Goal: Task Accomplishment & Management: Complete application form

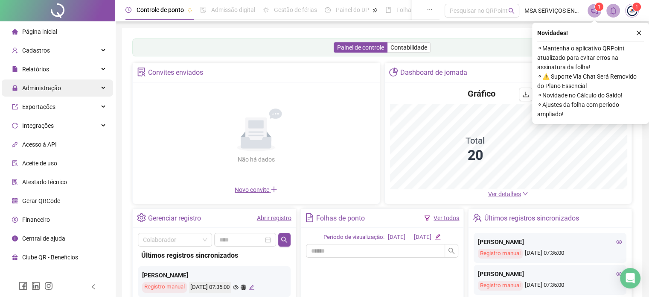
click at [39, 91] on span "Administração" at bounding box center [41, 88] width 39 height 7
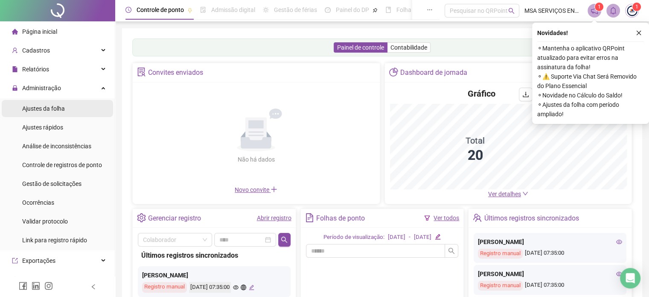
click at [50, 107] on span "Ajustes da folha" at bounding box center [43, 108] width 43 height 7
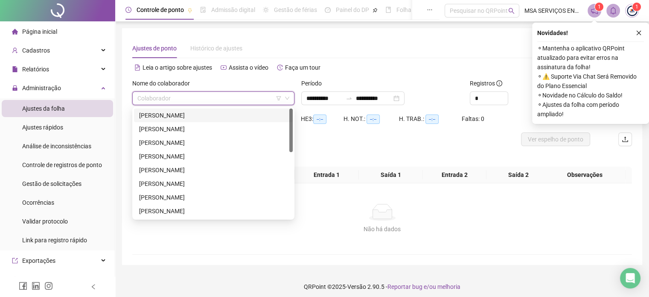
click at [201, 100] on input "search" at bounding box center [209, 98] width 144 height 13
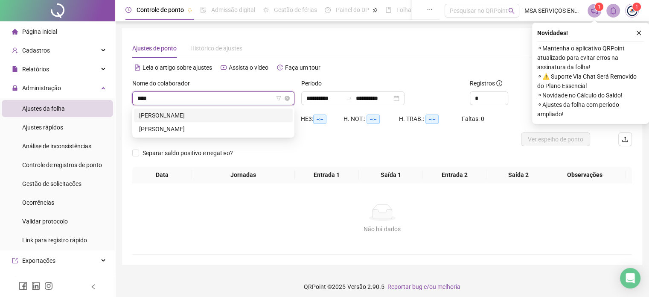
type input "*****"
click at [218, 117] on div "[PERSON_NAME]" at bounding box center [213, 115] width 149 height 9
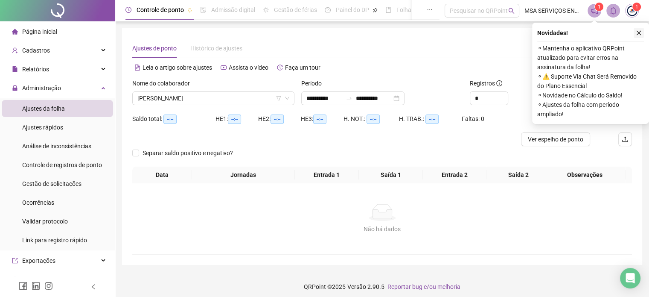
click at [640, 29] on button "button" at bounding box center [639, 33] width 10 height 10
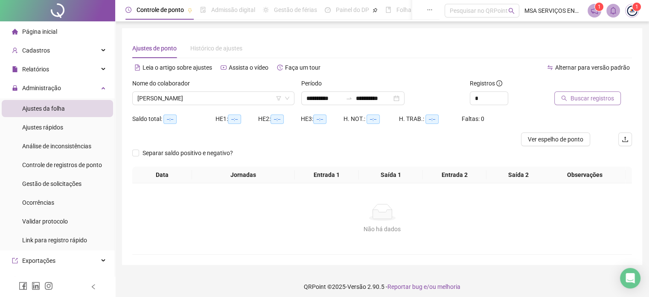
click at [607, 94] on span "Buscar registros" at bounding box center [593, 97] width 44 height 9
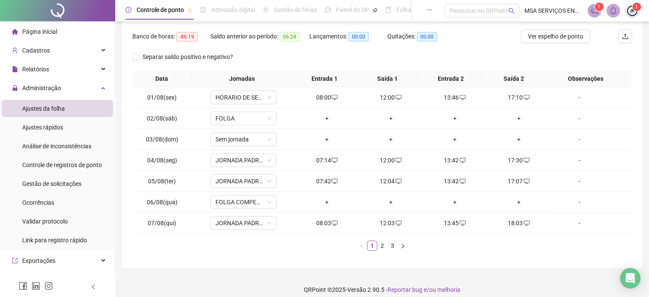
scroll to position [110, 0]
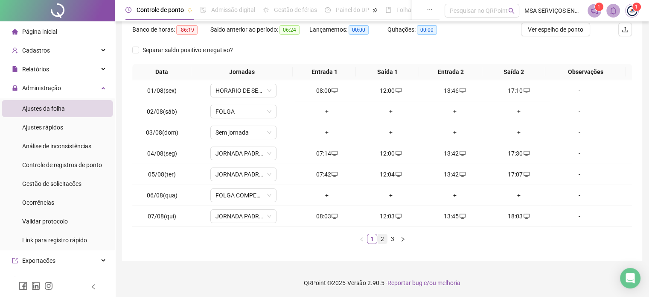
click at [385, 237] on link "2" at bounding box center [382, 238] width 9 height 9
click at [386, 152] on div "+" at bounding box center [390, 153] width 57 height 9
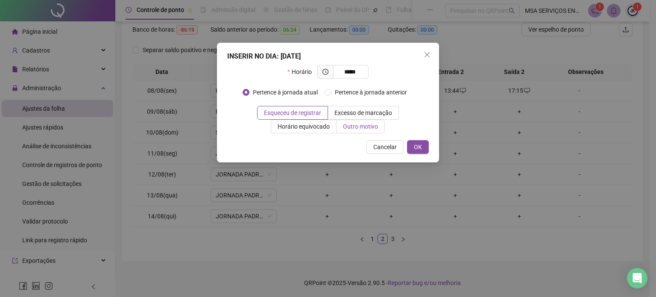
type input "*****"
click at [356, 128] on span "Outro motivo" at bounding box center [360, 126] width 35 height 7
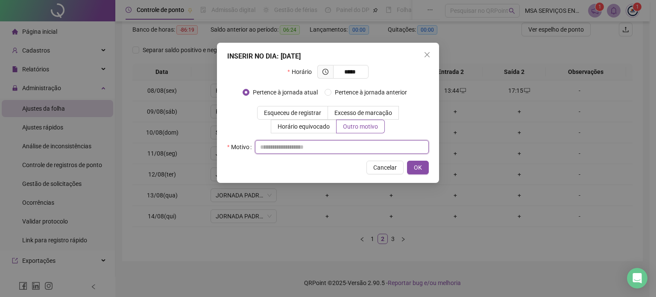
click at [357, 146] on input "text" at bounding box center [342, 147] width 174 height 14
type input "*"
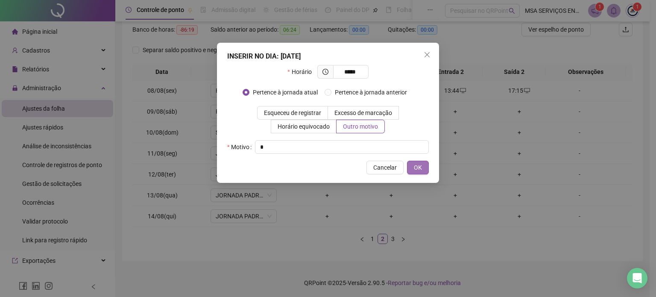
click at [422, 165] on span "OK" at bounding box center [418, 167] width 8 height 9
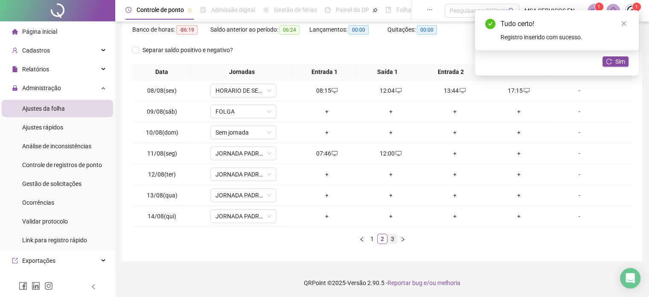
click at [392, 236] on link "3" at bounding box center [392, 238] width 9 height 9
click at [322, 217] on div "+" at bounding box center [326, 215] width 57 height 9
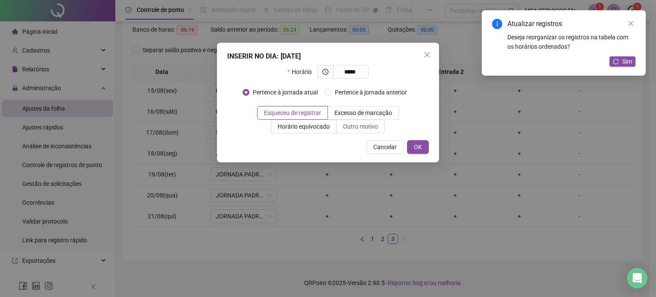
type input "*****"
click at [350, 133] on label "Outro motivo" at bounding box center [360, 127] width 48 height 14
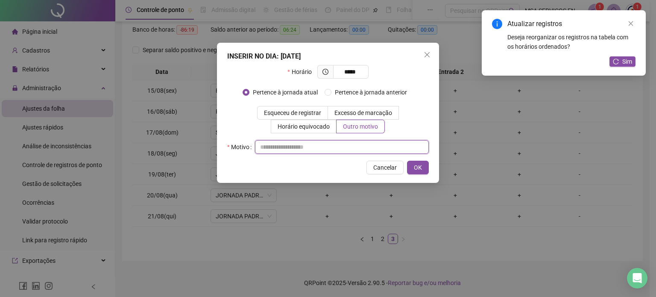
click at [352, 152] on input "text" at bounding box center [342, 147] width 174 height 14
type input "*"
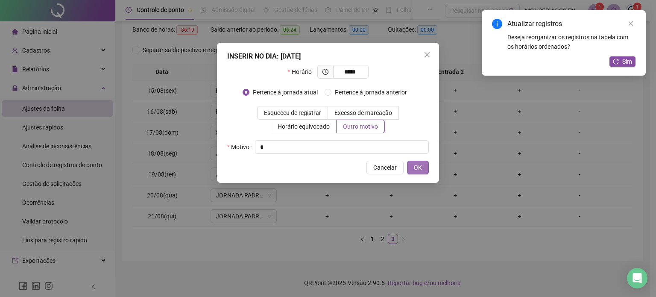
click at [427, 167] on button "OK" at bounding box center [418, 167] width 22 height 14
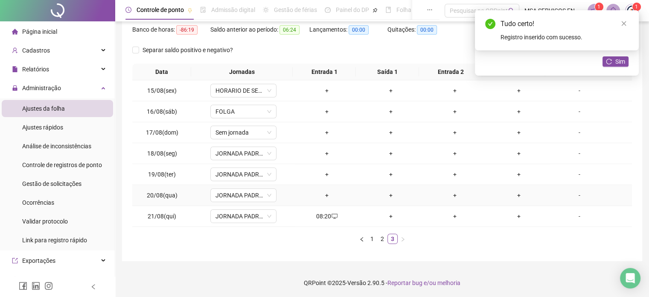
click at [324, 193] on div "+" at bounding box center [326, 194] width 57 height 9
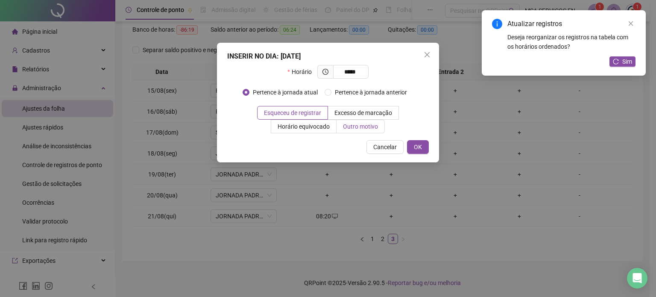
type input "*****"
click at [375, 126] on span "Outro motivo" at bounding box center [360, 126] width 35 height 7
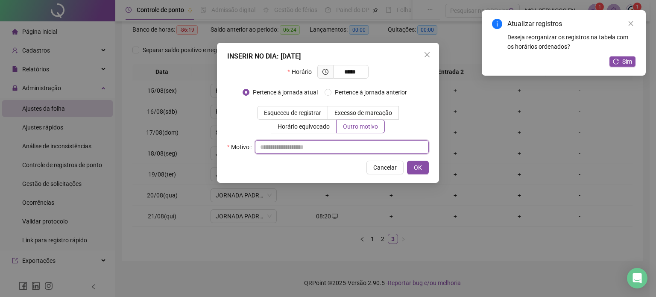
click at [365, 146] on input "text" at bounding box center [342, 147] width 174 height 14
type input "*"
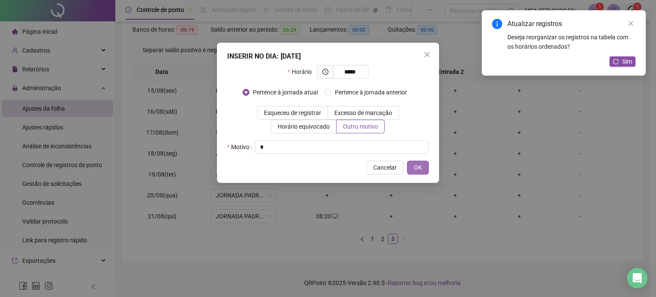
drag, startPoint x: 420, startPoint y: 158, endPoint x: 420, endPoint y: 165, distance: 6.8
click at [420, 165] on div "INSERIR NO DIA : [DATE] Horário ***** Pertence à jornada atual Pertence à jorna…" at bounding box center [328, 113] width 222 height 140
click at [420, 165] on span "OK" at bounding box center [418, 167] width 8 height 9
click at [420, 165] on div "INSERIR NO DIA : [DATE] Horário ***** Pertence à jornada atual Pertence à jorna…" at bounding box center [328, 148] width 656 height 297
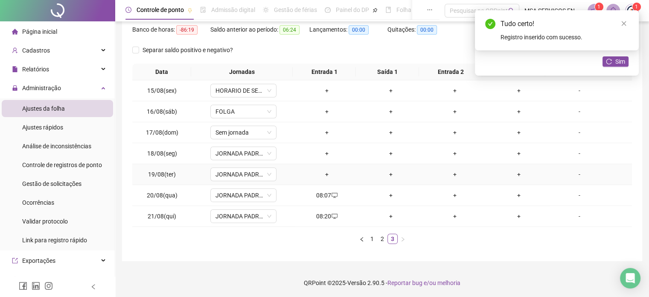
click at [322, 173] on div "+" at bounding box center [326, 173] width 57 height 9
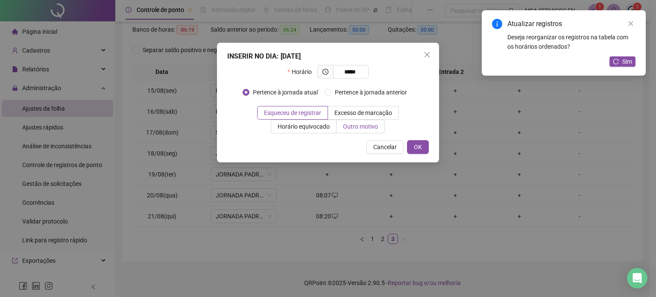
type input "*****"
click at [359, 129] on span "Outro motivo" at bounding box center [360, 126] width 35 height 7
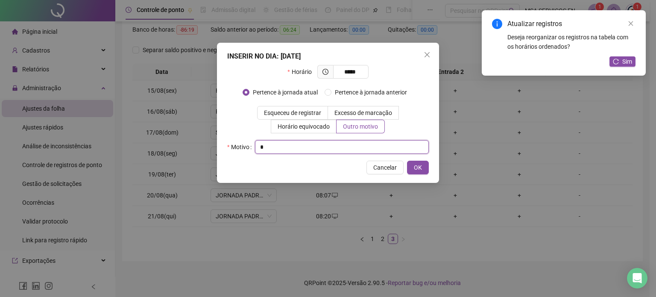
click at [351, 148] on input "*" at bounding box center [342, 147] width 174 height 14
type input "*"
click at [425, 167] on button "OK" at bounding box center [418, 167] width 22 height 14
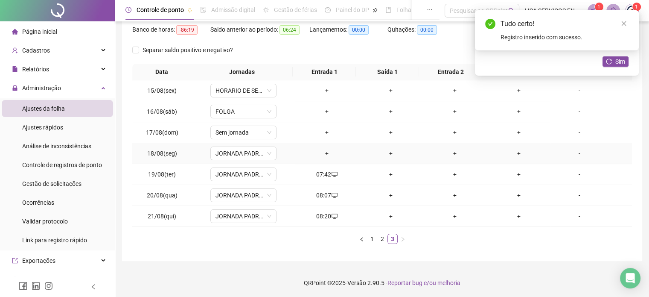
click at [328, 153] on div "+" at bounding box center [326, 153] width 57 height 9
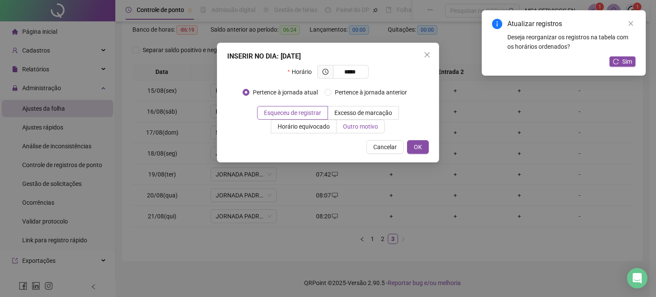
type input "*****"
click at [372, 124] on span "Outro motivo" at bounding box center [360, 126] width 35 height 7
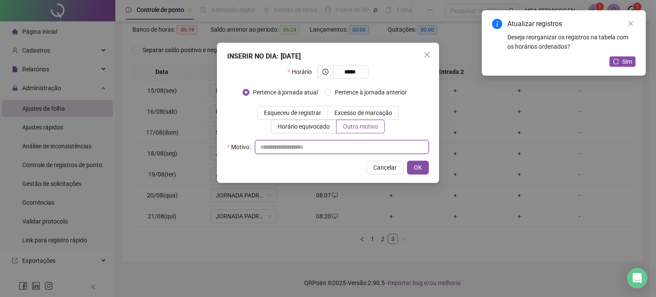
click at [356, 146] on input "text" at bounding box center [342, 147] width 174 height 14
type input "*"
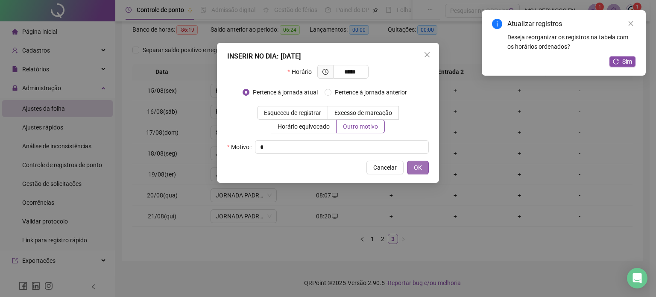
click at [424, 170] on button "OK" at bounding box center [418, 167] width 22 height 14
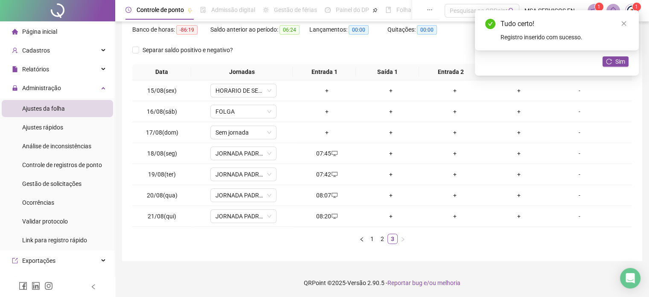
click at [388, 195] on div "+" at bounding box center [390, 194] width 57 height 9
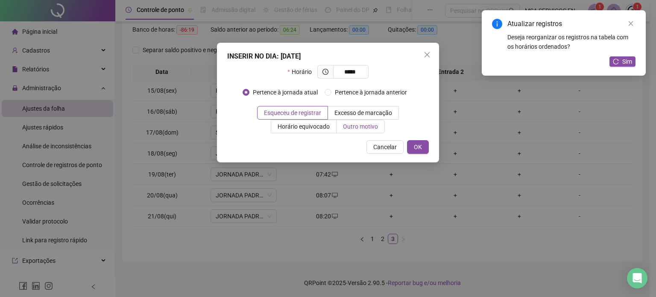
type input "*****"
click at [353, 127] on span "Outro motivo" at bounding box center [360, 126] width 35 height 7
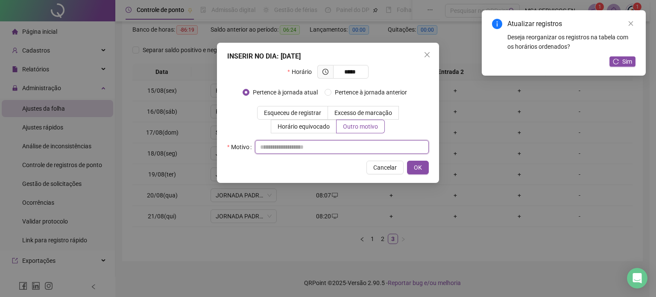
drag, startPoint x: 359, startPoint y: 153, endPoint x: 359, endPoint y: 149, distance: 4.4
click at [359, 149] on input "text" at bounding box center [342, 147] width 174 height 14
type input "*"
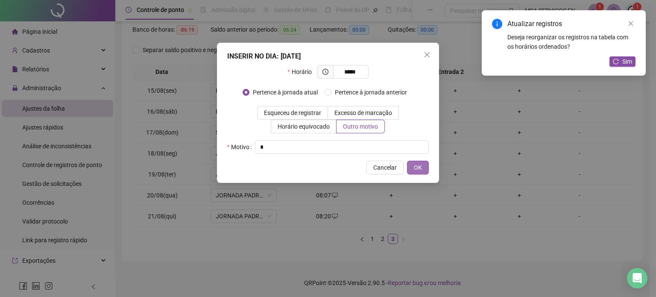
click at [418, 163] on span "OK" at bounding box center [418, 167] width 8 height 9
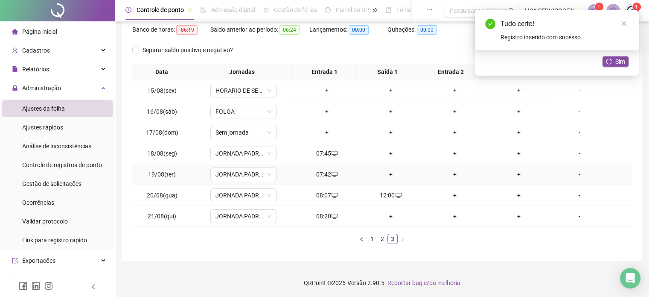
click at [384, 175] on div "+" at bounding box center [390, 173] width 57 height 9
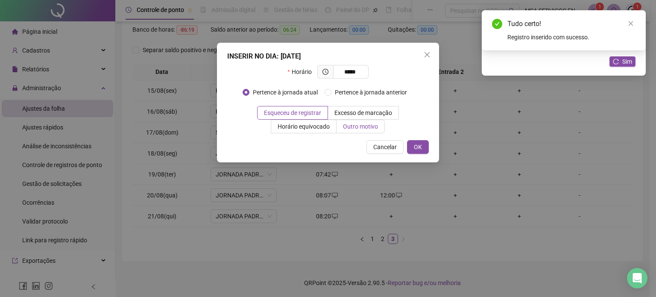
type input "*****"
click at [343, 126] on span "Outro motivo" at bounding box center [360, 126] width 35 height 7
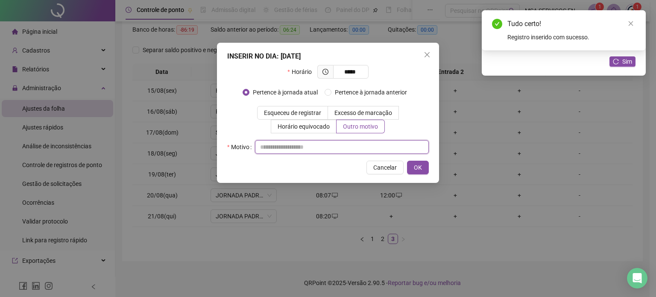
click at [343, 143] on input "text" at bounding box center [342, 147] width 174 height 14
type input "*"
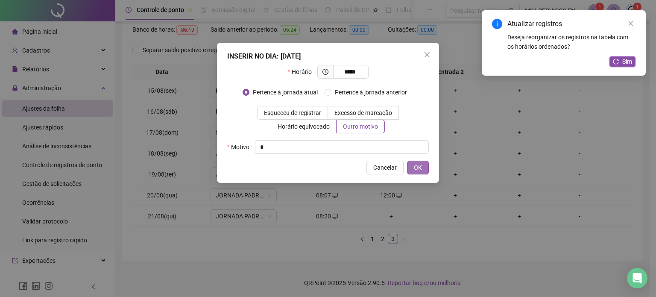
click at [414, 171] on span "OK" at bounding box center [418, 167] width 8 height 9
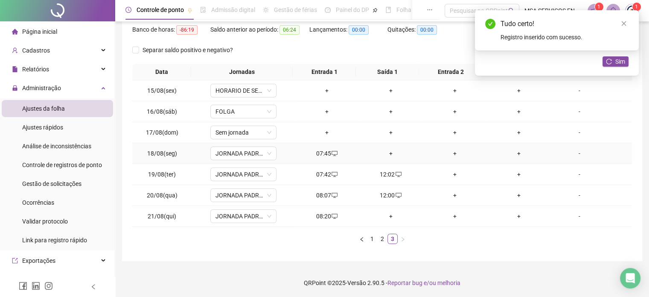
click at [387, 153] on div "+" at bounding box center [390, 153] width 57 height 9
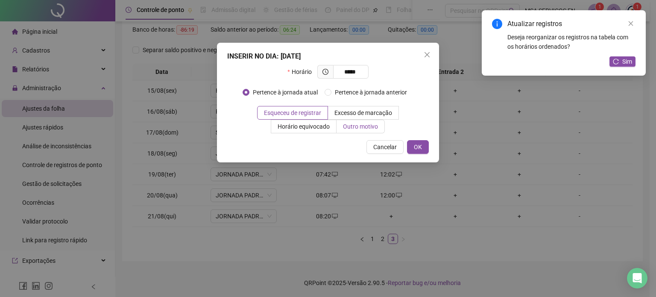
type input "*****"
click at [362, 131] on label "Outro motivo" at bounding box center [360, 127] width 48 height 14
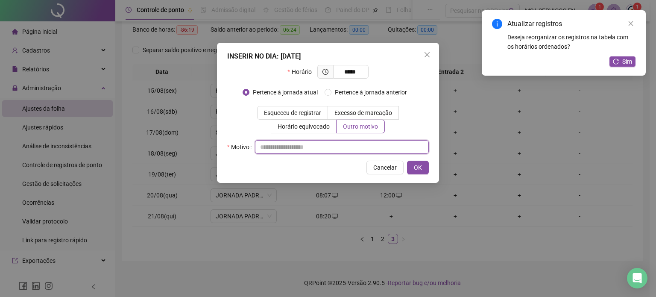
click at [362, 144] on input "text" at bounding box center [342, 147] width 174 height 14
type input "*"
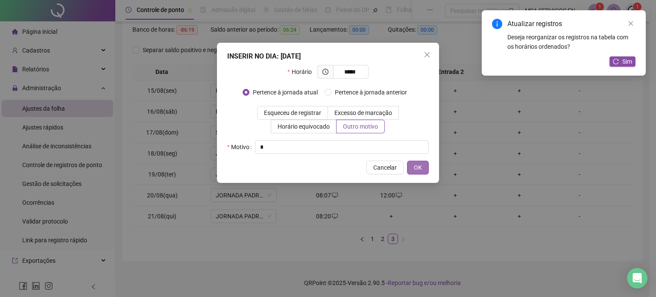
click at [413, 165] on button "OK" at bounding box center [418, 167] width 22 height 14
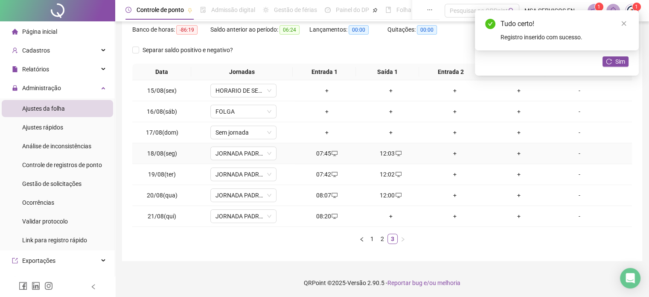
click at [452, 153] on div "+" at bounding box center [454, 153] width 57 height 9
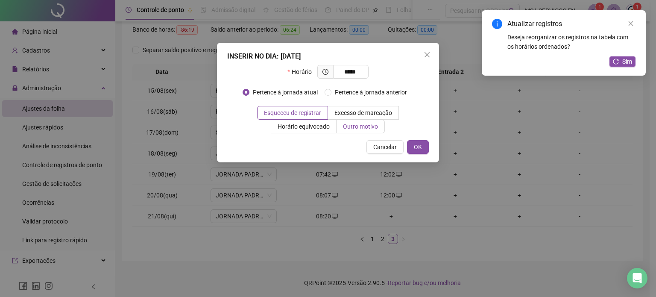
type input "*****"
click at [370, 126] on span "Outro motivo" at bounding box center [360, 126] width 35 height 7
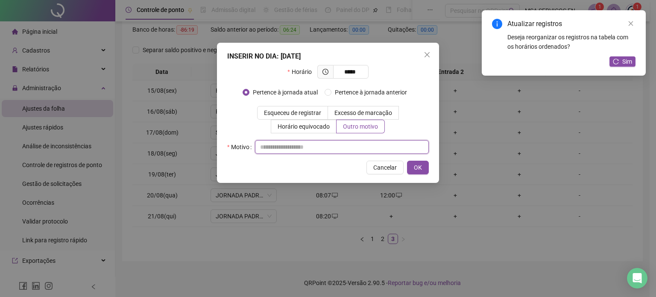
click at [370, 146] on input "text" at bounding box center [342, 147] width 174 height 14
type input "*"
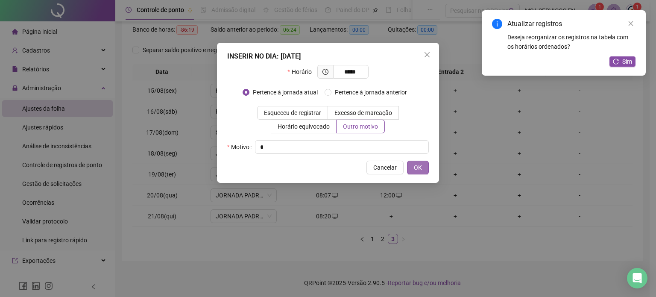
click at [424, 172] on button "OK" at bounding box center [418, 167] width 22 height 14
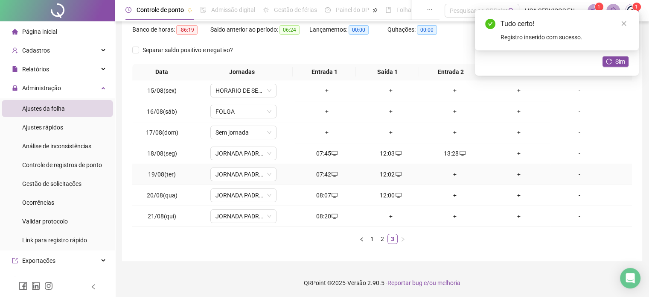
click at [449, 171] on div "+" at bounding box center [454, 173] width 57 height 9
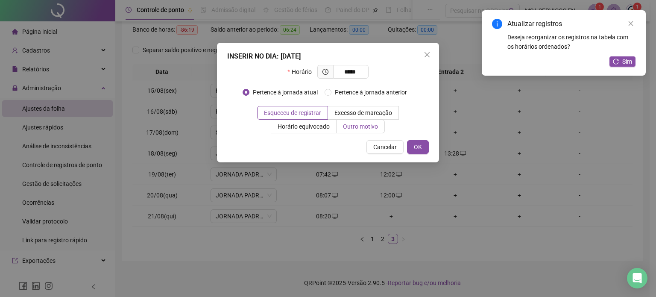
type input "*****"
click at [366, 128] on span "Outro motivo" at bounding box center [360, 126] width 35 height 7
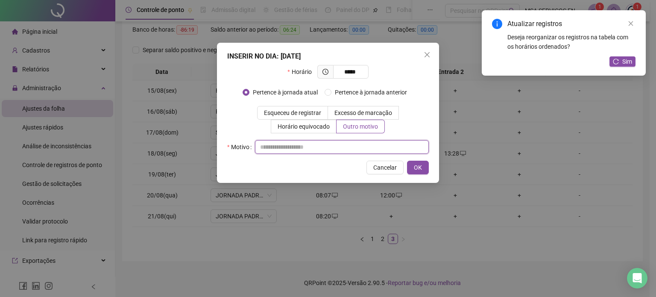
click at [364, 143] on input "text" at bounding box center [342, 147] width 174 height 14
type input "*"
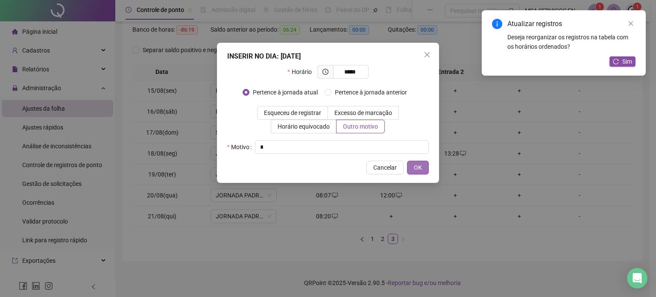
click at [417, 170] on span "OK" at bounding box center [418, 167] width 8 height 9
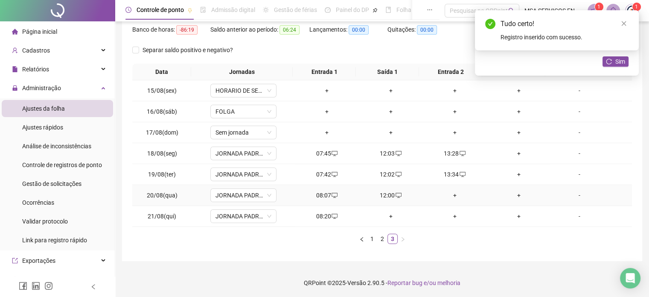
click at [451, 196] on div "+" at bounding box center [454, 194] width 57 height 9
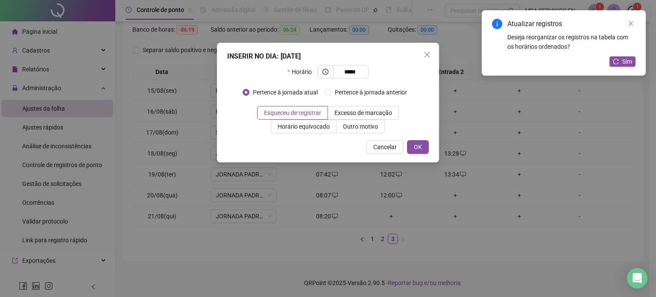
type input "*****"
drag, startPoint x: 357, startPoint y: 133, endPoint x: 341, endPoint y: 125, distance: 18.3
click at [341, 125] on div "INSERIR NO DIA : [DATE] Horário ***** Pertence à jornada atual Pertence à jorna…" at bounding box center [328, 103] width 222 height 120
click at [341, 125] on label "Outro motivo" at bounding box center [360, 127] width 48 height 14
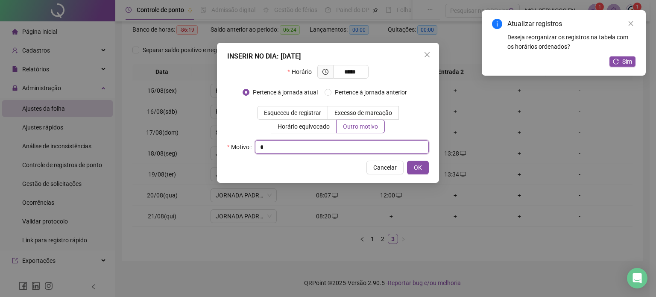
click at [346, 145] on input "*" at bounding box center [342, 147] width 174 height 14
type input "*"
click at [420, 166] on span "OK" at bounding box center [418, 167] width 8 height 9
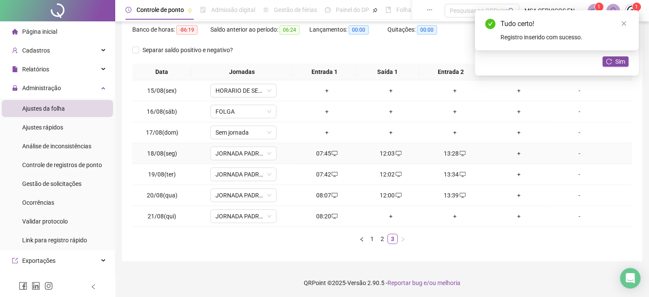
click at [512, 155] on div "+" at bounding box center [518, 153] width 57 height 9
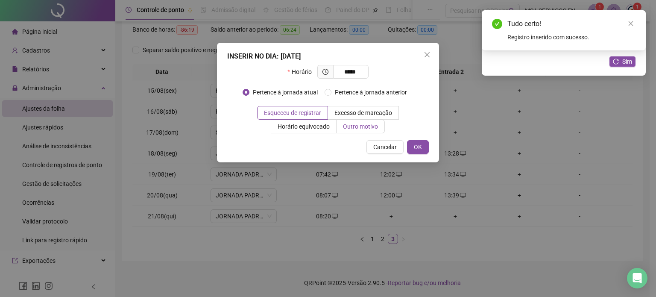
type input "*****"
click at [341, 129] on label "Outro motivo" at bounding box center [360, 127] width 48 height 14
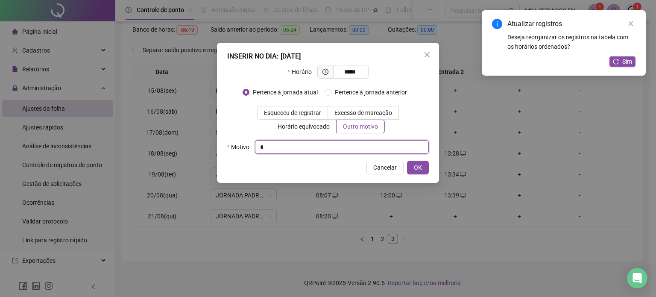
click at [338, 150] on input "*" at bounding box center [342, 147] width 174 height 14
type input "*"
click at [417, 170] on span "OK" at bounding box center [418, 167] width 8 height 9
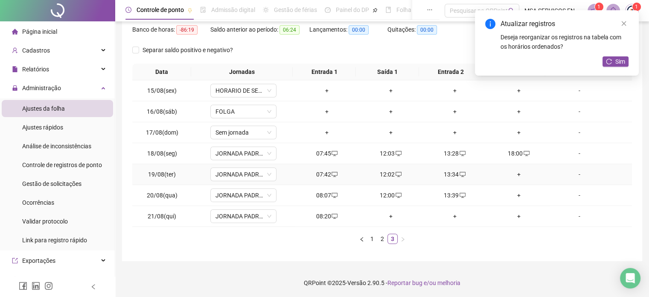
click at [515, 173] on div "+" at bounding box center [518, 173] width 57 height 9
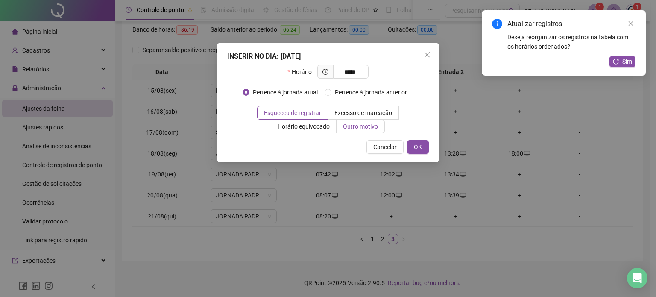
type input "*****"
click at [370, 130] on span "Outro motivo" at bounding box center [360, 126] width 35 height 7
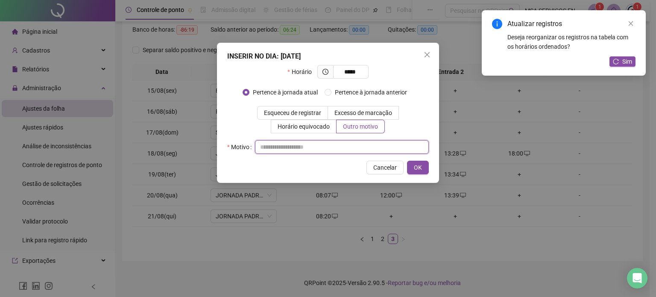
click at [353, 149] on input "text" at bounding box center [342, 147] width 174 height 14
type input "*"
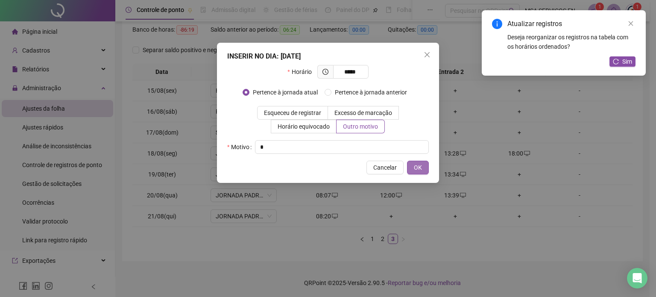
click at [420, 170] on span "OK" at bounding box center [418, 167] width 8 height 9
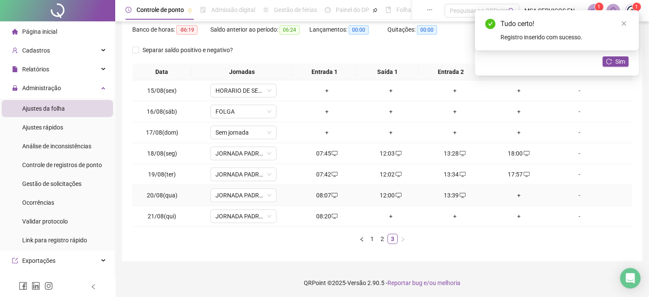
click at [511, 194] on div "+" at bounding box center [518, 194] width 57 height 9
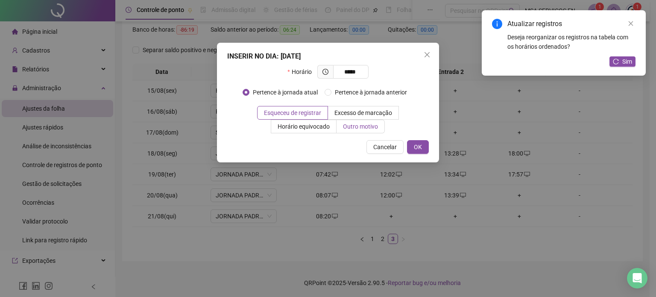
type input "*****"
click at [368, 132] on label "Outro motivo" at bounding box center [360, 127] width 48 height 14
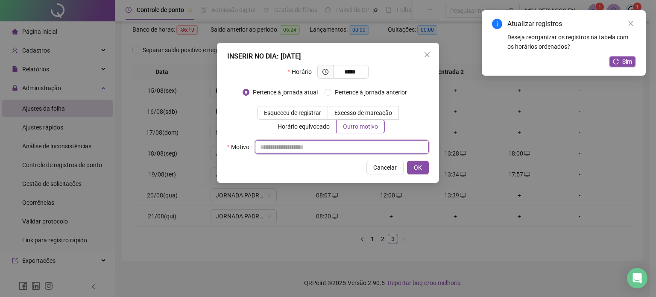
click at [365, 141] on input "text" at bounding box center [342, 147] width 174 height 14
type input "*"
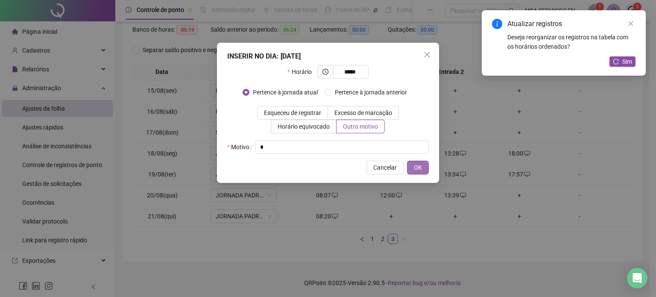
click at [416, 169] on span "OK" at bounding box center [418, 167] width 8 height 9
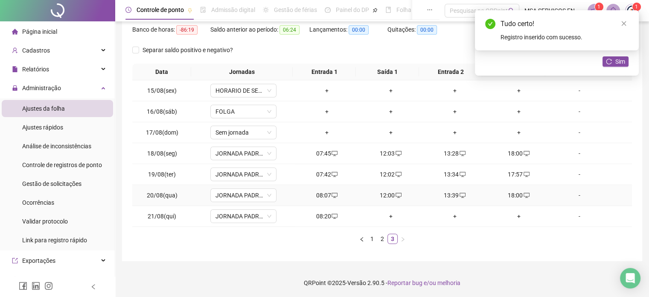
click at [512, 197] on div "18:00" at bounding box center [518, 194] width 57 height 9
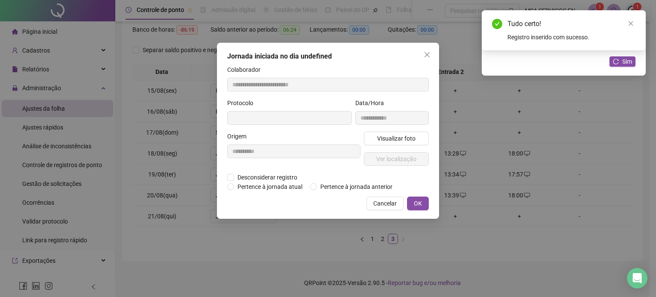
type input "**********"
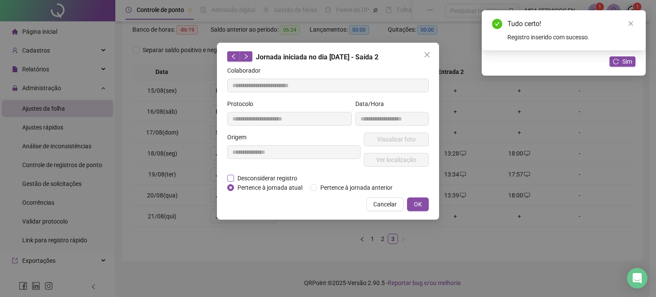
click at [271, 177] on span "Desconsiderar registro" at bounding box center [267, 177] width 67 height 9
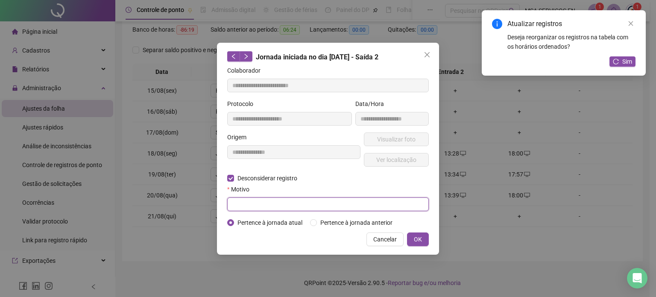
click at [276, 202] on input "text" at bounding box center [327, 204] width 201 height 14
type input "*"
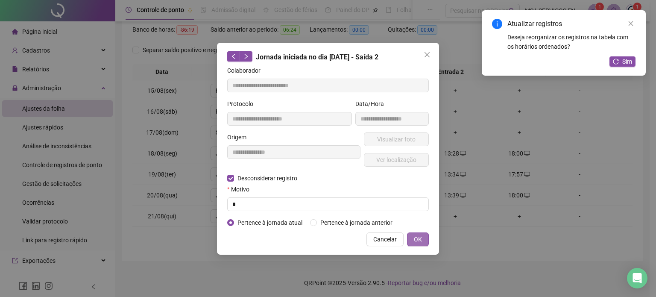
click at [425, 242] on button "OK" at bounding box center [418, 239] width 22 height 14
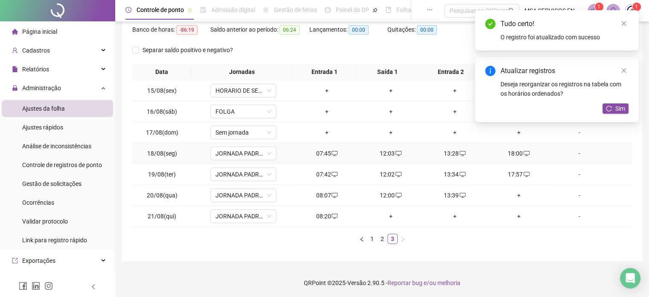
click at [514, 153] on div "18:00" at bounding box center [518, 153] width 57 height 9
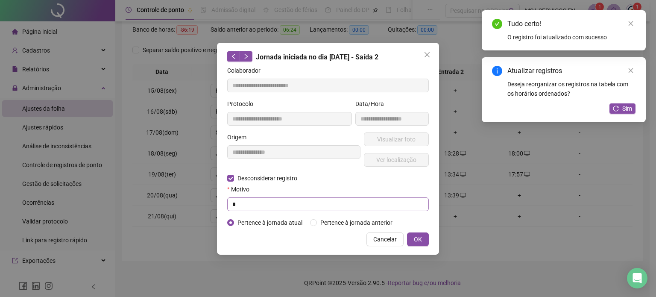
type input "**********"
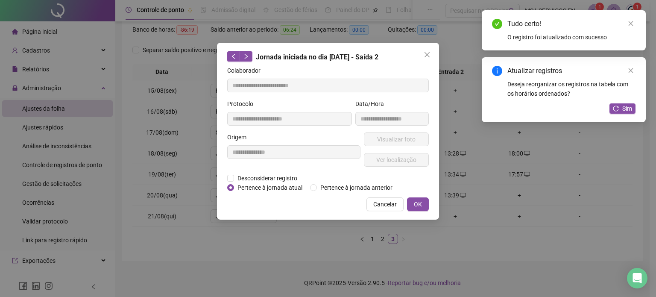
click at [258, 199] on div "Cancelar OK" at bounding box center [327, 204] width 201 height 14
click at [282, 175] on span "Desconsiderar registro" at bounding box center [267, 177] width 67 height 9
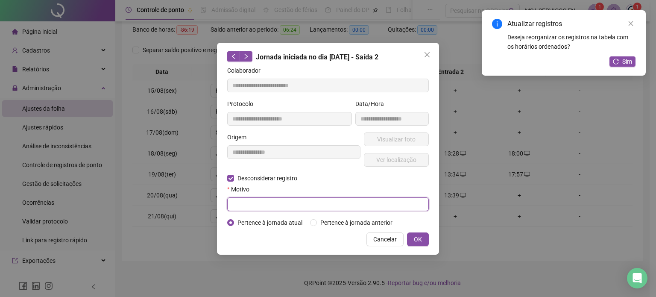
click at [279, 203] on input "text" at bounding box center [327, 204] width 201 height 14
type input "*"
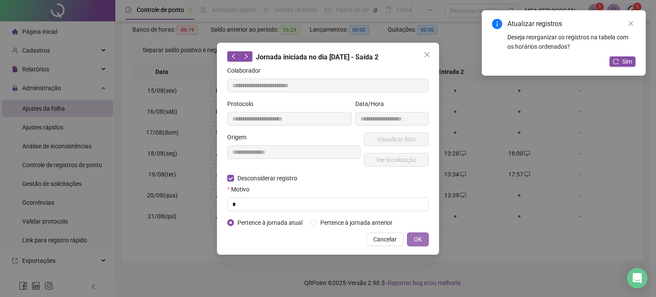
click at [418, 239] on span "OK" at bounding box center [418, 238] width 8 height 9
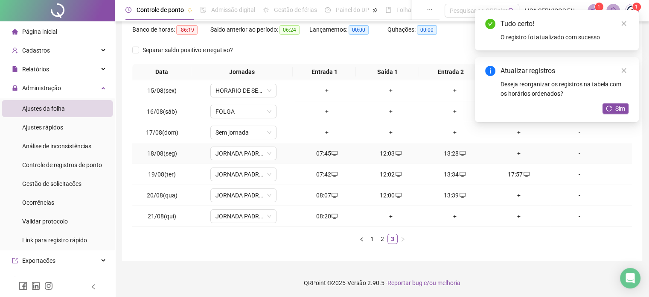
click at [513, 152] on div "+" at bounding box center [518, 153] width 57 height 9
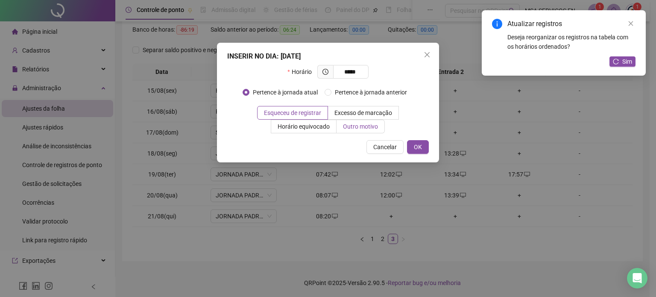
type input "*****"
click at [356, 128] on span "Outro motivo" at bounding box center [360, 126] width 35 height 7
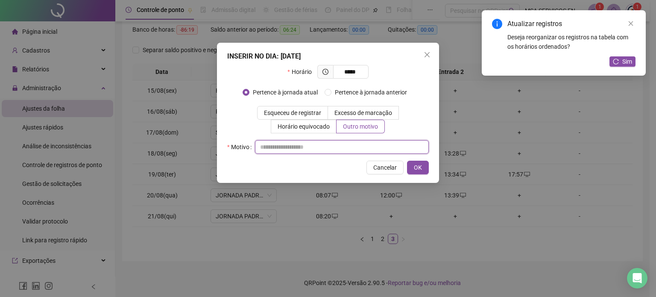
click at [354, 149] on input "text" at bounding box center [342, 147] width 174 height 14
type input "*"
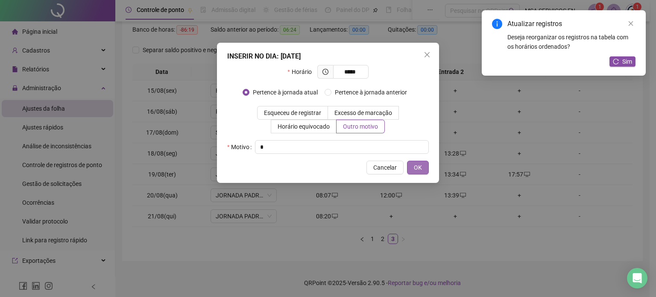
click at [417, 170] on span "OK" at bounding box center [418, 167] width 8 height 9
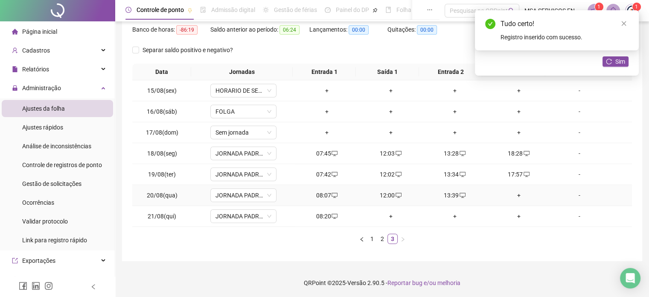
click at [514, 193] on div "+" at bounding box center [518, 194] width 57 height 9
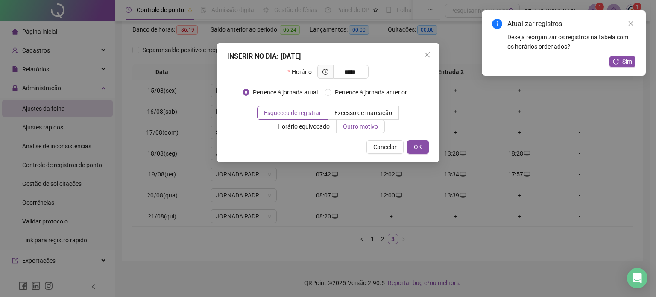
type input "*****"
click at [356, 123] on span "Outro motivo" at bounding box center [360, 126] width 35 height 7
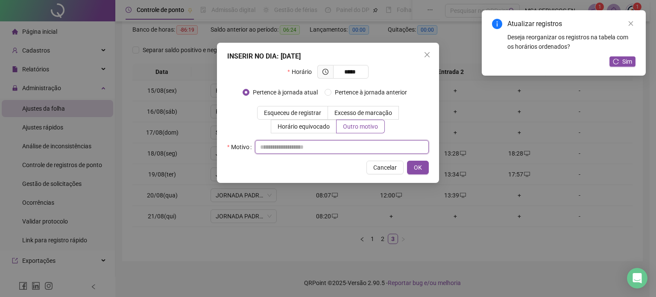
click at [362, 151] on input "text" at bounding box center [342, 147] width 174 height 14
type input "*"
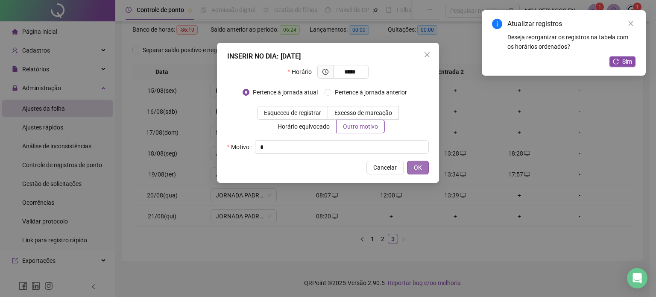
click at [417, 168] on span "OK" at bounding box center [418, 167] width 8 height 9
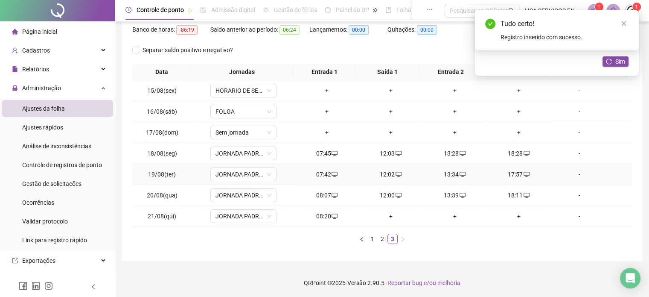
click at [514, 175] on div "17:57" at bounding box center [518, 173] width 57 height 9
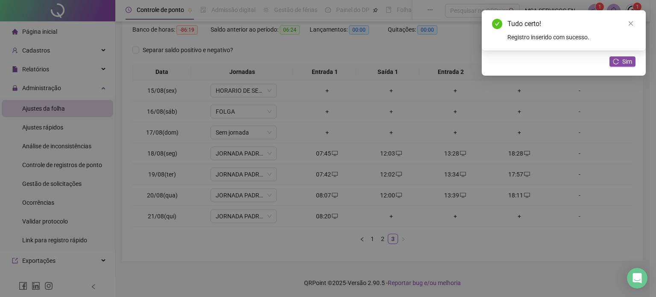
type input "**********"
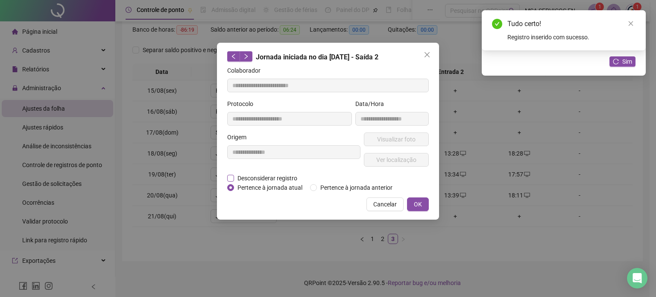
click at [278, 178] on span "Desconsiderar registro" at bounding box center [267, 177] width 67 height 9
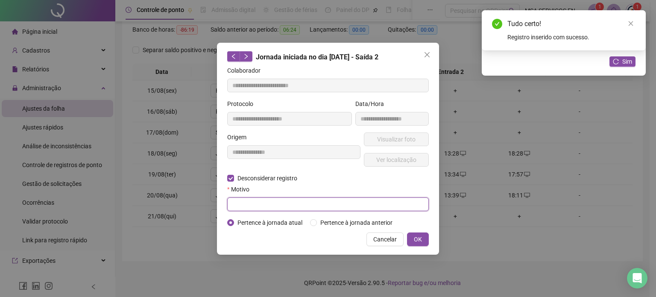
click at [287, 203] on input "text" at bounding box center [327, 204] width 201 height 14
type input "*"
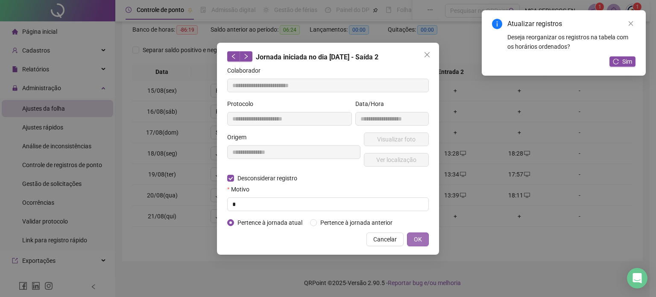
click at [423, 244] on button "OK" at bounding box center [418, 239] width 22 height 14
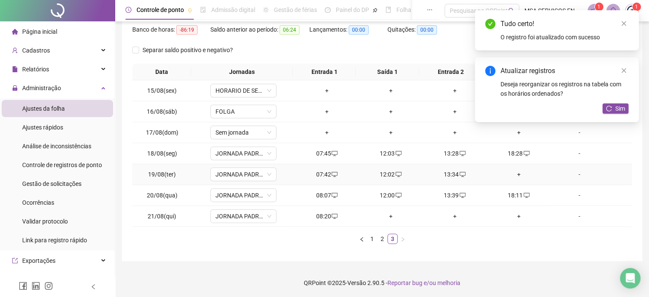
click at [516, 175] on div "+" at bounding box center [518, 173] width 57 height 9
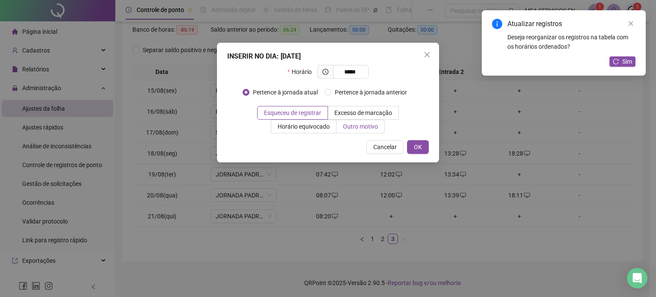
type input "*****"
click at [367, 128] on span "Outro motivo" at bounding box center [360, 126] width 35 height 7
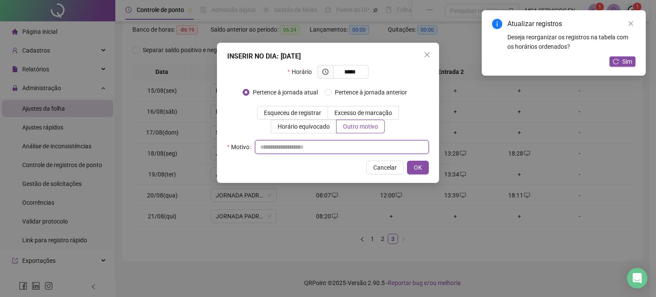
click at [363, 147] on input "text" at bounding box center [342, 147] width 174 height 14
type input "*"
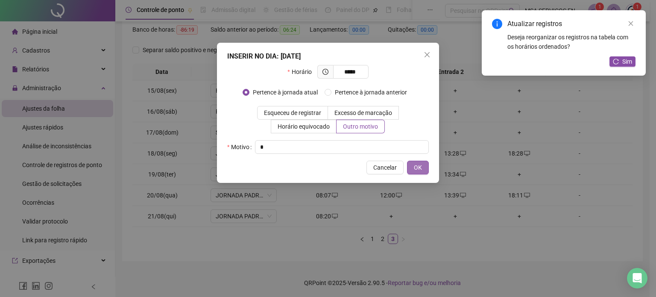
click at [425, 163] on button "OK" at bounding box center [418, 167] width 22 height 14
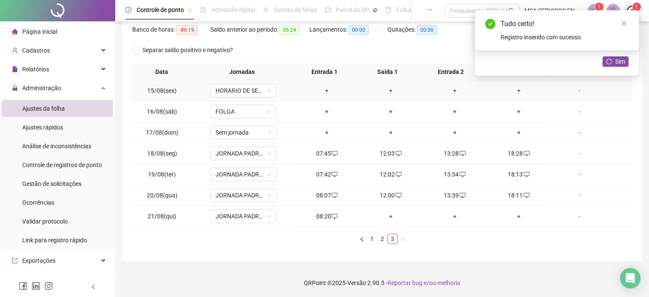
click at [325, 91] on div "+" at bounding box center [326, 90] width 57 height 9
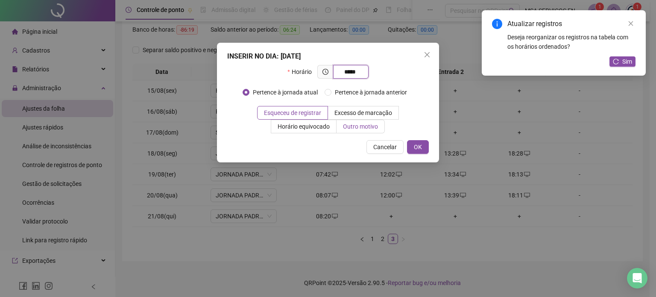
type input "*****"
click at [347, 131] on label "Outro motivo" at bounding box center [360, 127] width 48 height 14
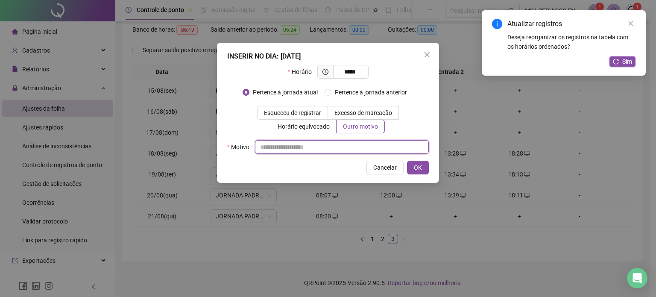
click at [350, 152] on input "text" at bounding box center [342, 147] width 174 height 14
type input "*"
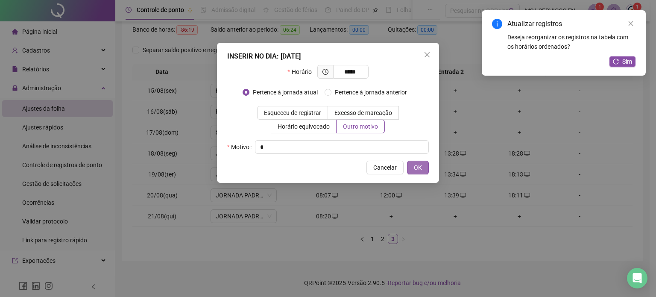
click at [415, 170] on span "OK" at bounding box center [418, 167] width 8 height 9
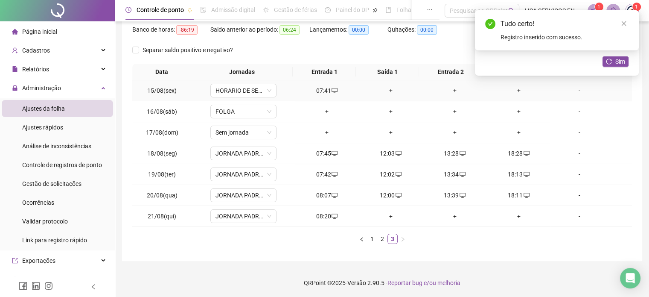
click at [392, 88] on div "+" at bounding box center [390, 90] width 57 height 9
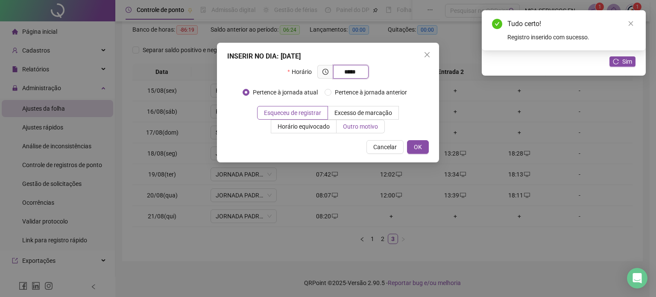
type input "*****"
click at [354, 125] on span "Outro motivo" at bounding box center [360, 126] width 35 height 7
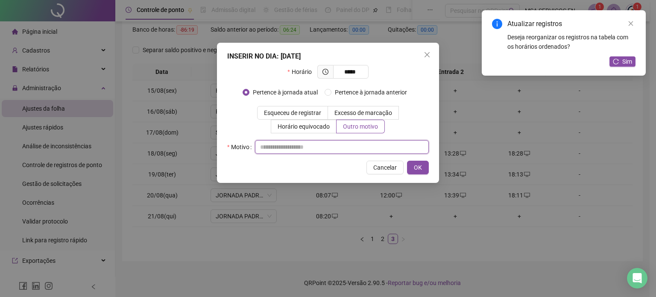
click at [336, 149] on input "text" at bounding box center [342, 147] width 174 height 14
type input "*"
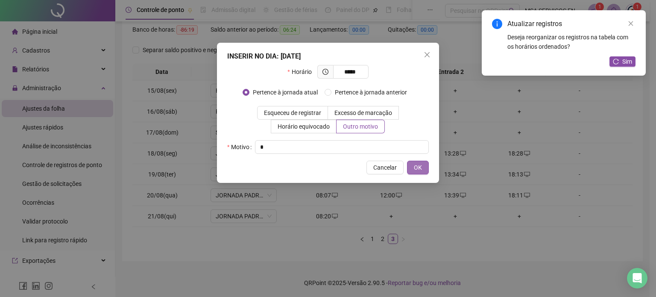
click at [421, 163] on span "OK" at bounding box center [418, 167] width 8 height 9
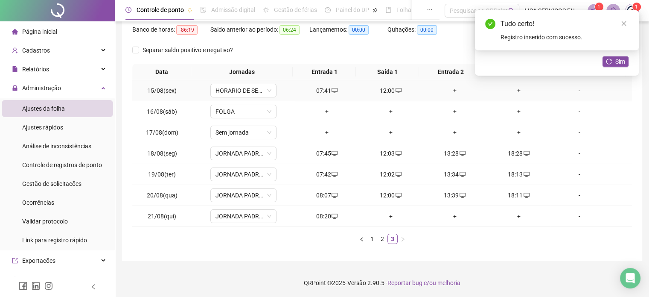
click at [452, 89] on div "+" at bounding box center [454, 90] width 57 height 9
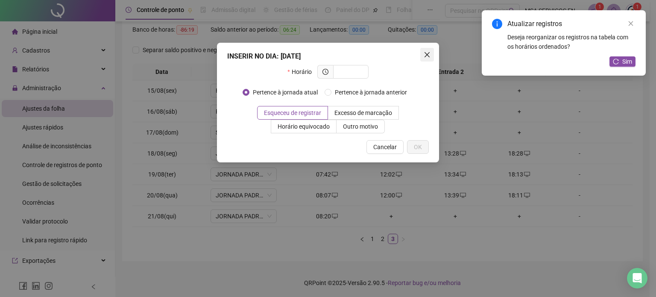
click at [431, 55] on span "Close" at bounding box center [427, 54] width 14 height 7
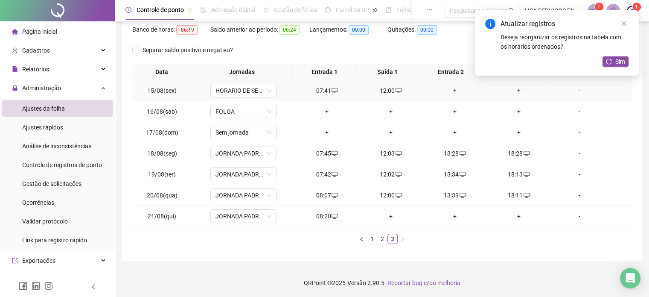
click at [451, 90] on div "+" at bounding box center [454, 90] width 57 height 9
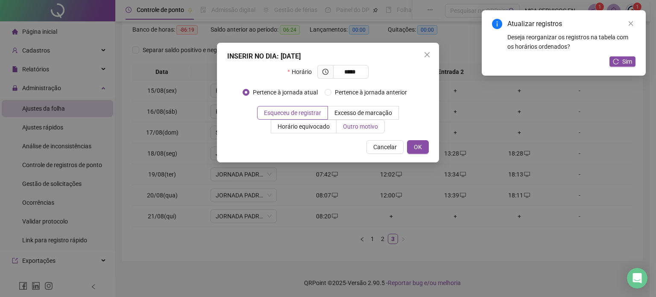
type input "*****"
click at [378, 123] on span "Outro motivo" at bounding box center [360, 126] width 35 height 7
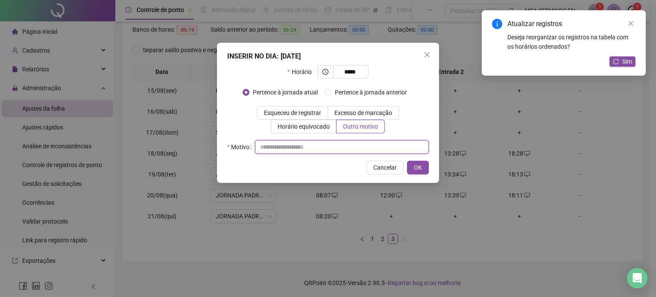
click at [368, 143] on input "text" at bounding box center [342, 147] width 174 height 14
type input "*"
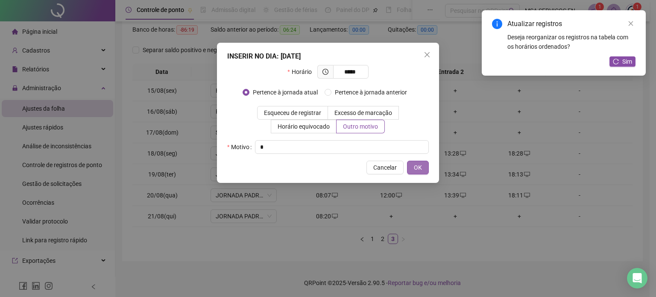
click at [408, 169] on button "OK" at bounding box center [418, 167] width 22 height 14
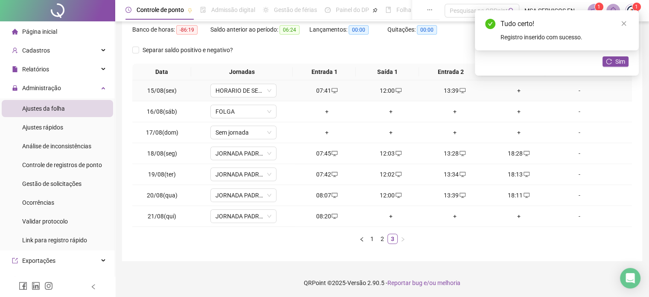
click at [513, 92] on div "+" at bounding box center [518, 90] width 57 height 9
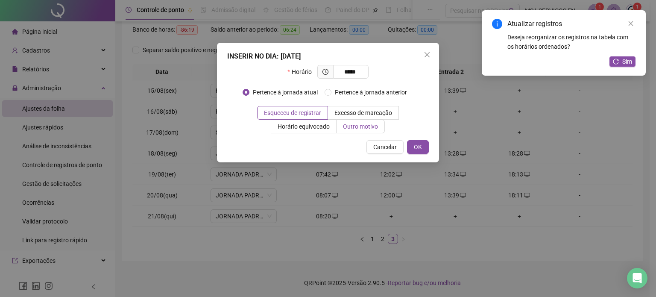
type input "*****"
click at [356, 131] on label "Outro motivo" at bounding box center [360, 127] width 48 height 14
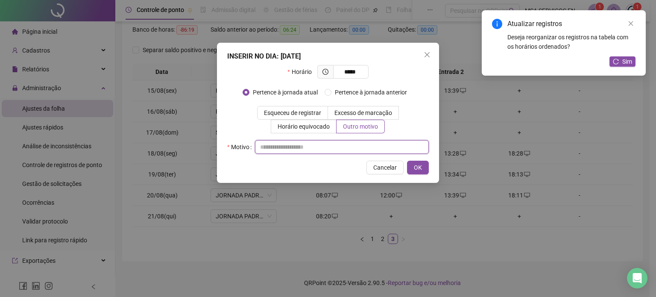
click at [355, 149] on input "text" at bounding box center [342, 147] width 174 height 14
type input "*"
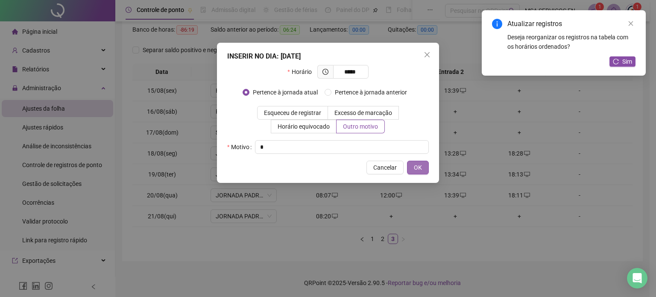
click at [421, 170] on span "OK" at bounding box center [418, 167] width 8 height 9
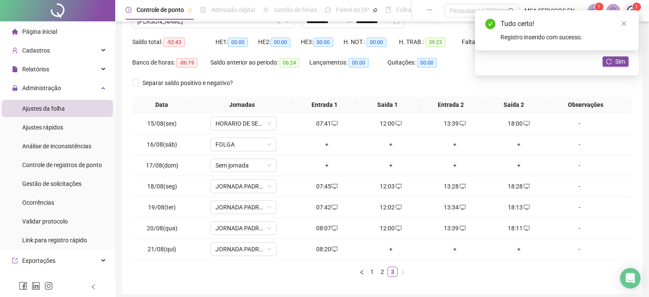
scroll to position [87, 0]
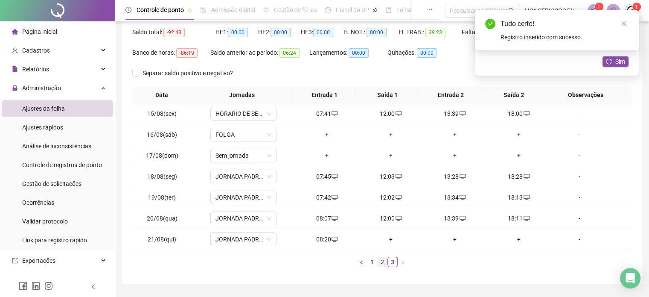
click at [381, 261] on link "2" at bounding box center [382, 261] width 9 height 9
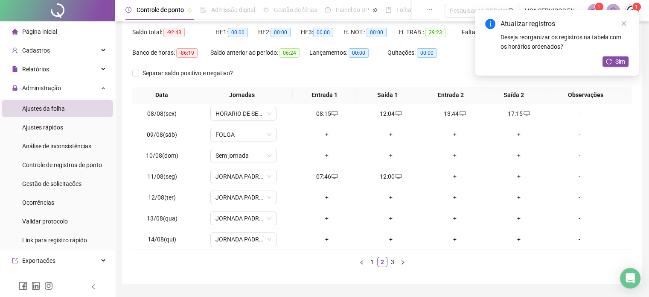
scroll to position [110, 0]
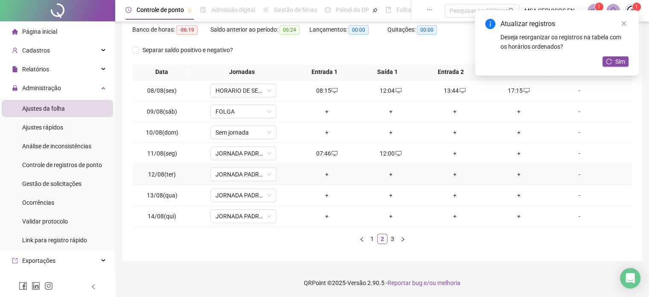
click at [322, 173] on div "+" at bounding box center [326, 173] width 57 height 9
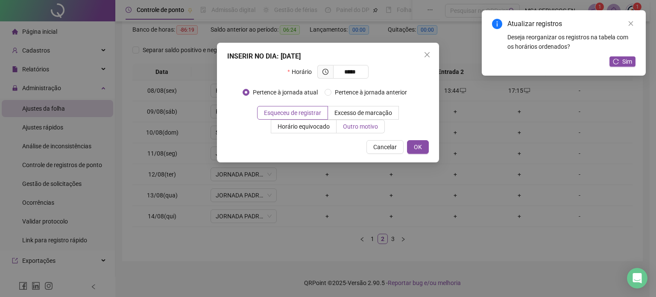
type input "*****"
click at [354, 123] on span "Outro motivo" at bounding box center [360, 126] width 35 height 7
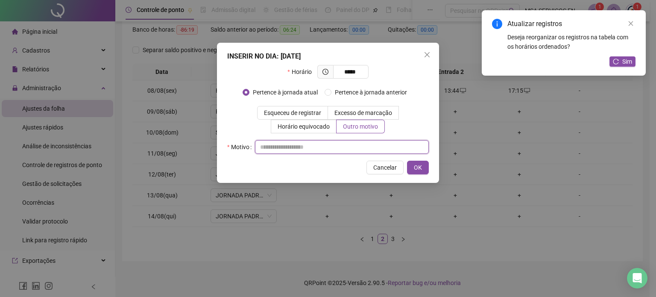
click at [388, 147] on input "text" at bounding box center [342, 147] width 174 height 14
type input "*"
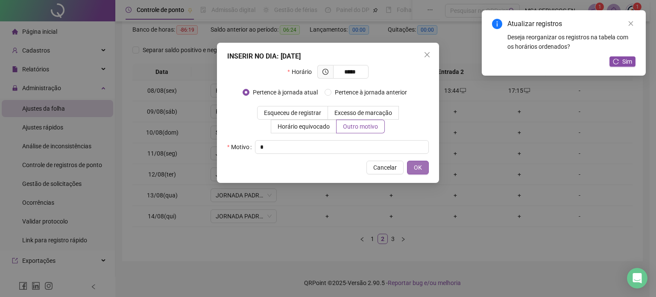
click at [424, 170] on button "OK" at bounding box center [418, 167] width 22 height 14
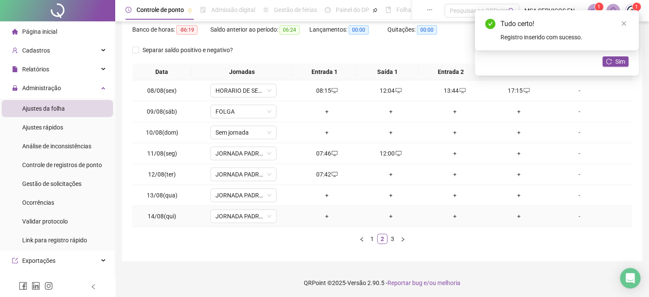
click at [318, 219] on div "+" at bounding box center [326, 215] width 57 height 9
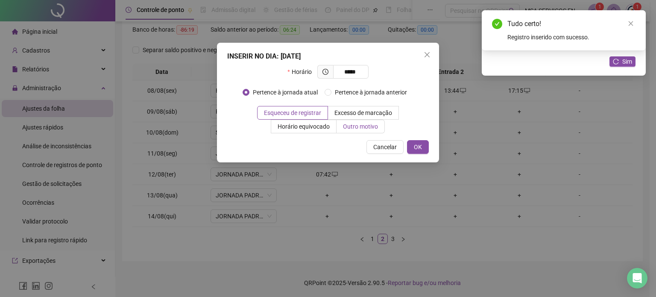
type input "*****"
click at [370, 123] on span "Outro motivo" at bounding box center [360, 126] width 35 height 7
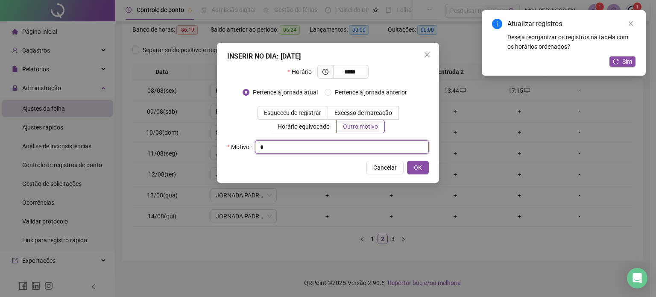
click at [363, 144] on input "*" at bounding box center [342, 147] width 174 height 14
type input "*"
click at [411, 169] on button "OK" at bounding box center [418, 167] width 22 height 14
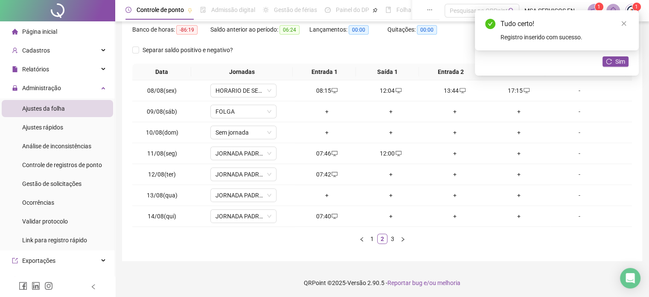
click at [324, 192] on div "+" at bounding box center [326, 194] width 57 height 9
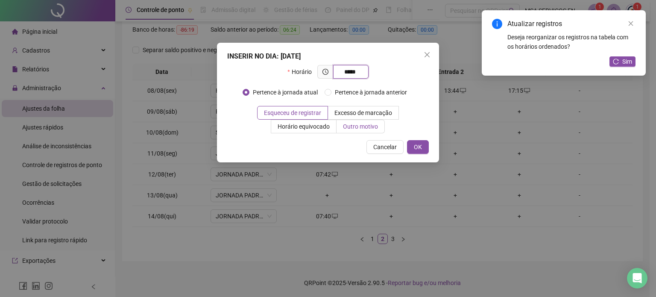
type input "*****"
click at [369, 124] on span "Outro motivo" at bounding box center [360, 126] width 35 height 7
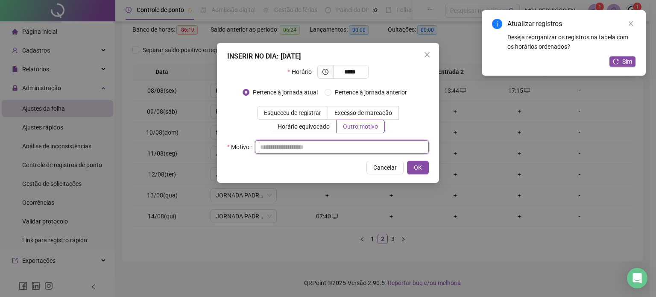
click at [365, 152] on input "text" at bounding box center [342, 147] width 174 height 14
type input "*"
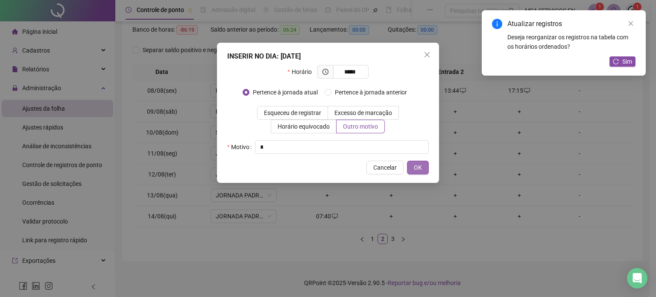
click at [420, 169] on span "OK" at bounding box center [418, 167] width 8 height 9
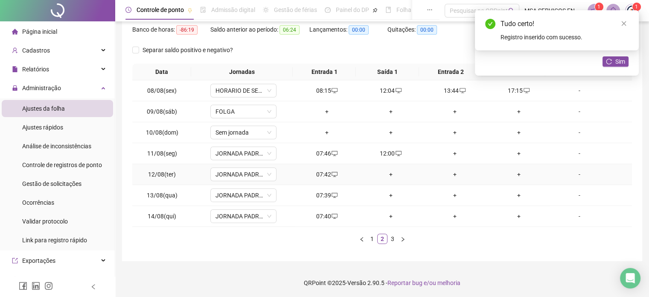
click at [387, 175] on div "+" at bounding box center [390, 173] width 57 height 9
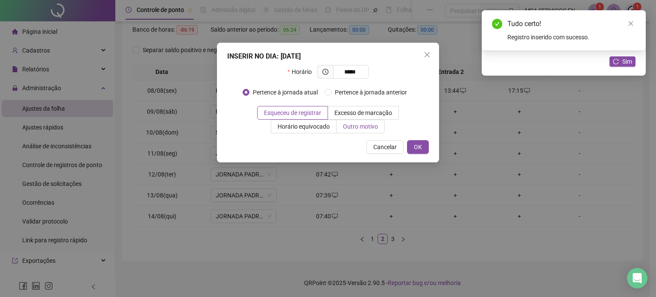
type input "*****"
click at [354, 128] on span "Outro motivo" at bounding box center [360, 126] width 35 height 7
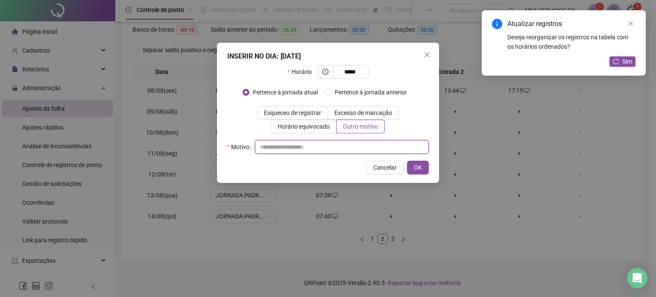
click at [350, 151] on input "text" at bounding box center [342, 147] width 174 height 14
type input "*"
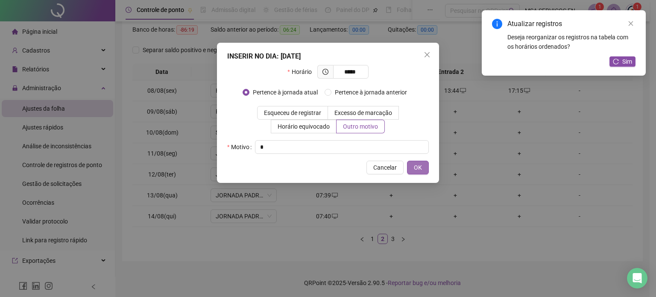
click at [426, 171] on button "OK" at bounding box center [418, 167] width 22 height 14
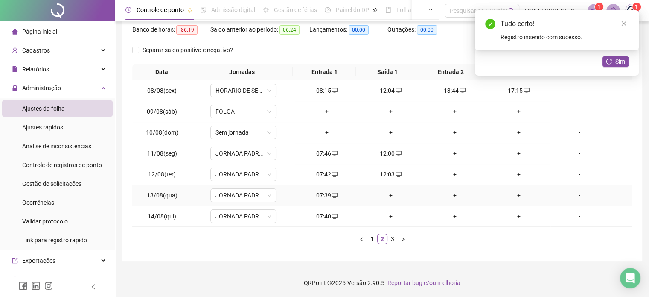
click at [390, 197] on div "+" at bounding box center [390, 194] width 57 height 9
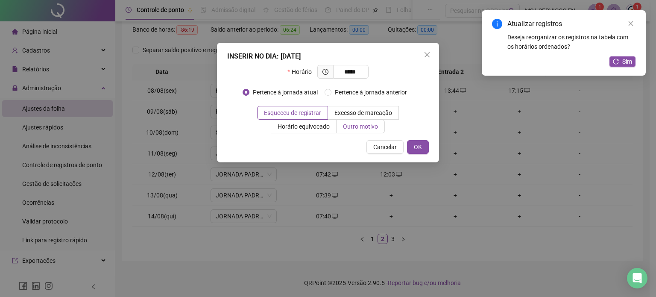
type input "*****"
click at [352, 126] on span "Outro motivo" at bounding box center [360, 126] width 35 height 7
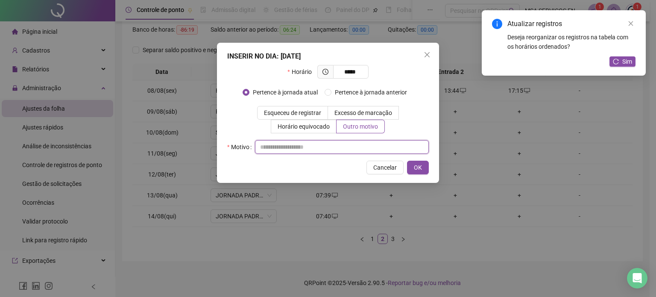
click at [353, 151] on input "text" at bounding box center [342, 147] width 174 height 14
type input "*"
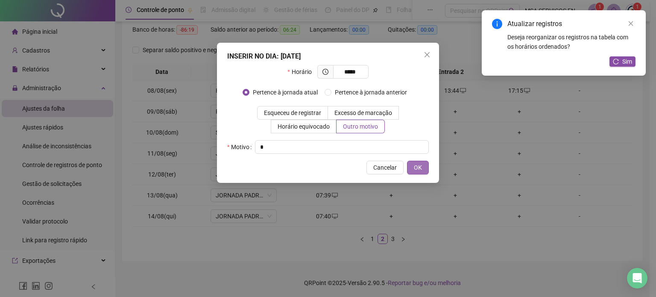
click at [415, 167] on span "OK" at bounding box center [418, 167] width 8 height 9
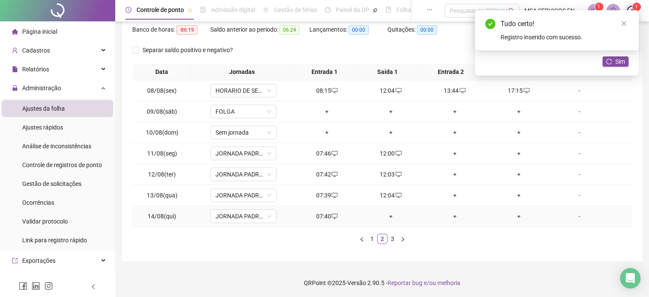
click at [386, 214] on div "+" at bounding box center [390, 215] width 57 height 9
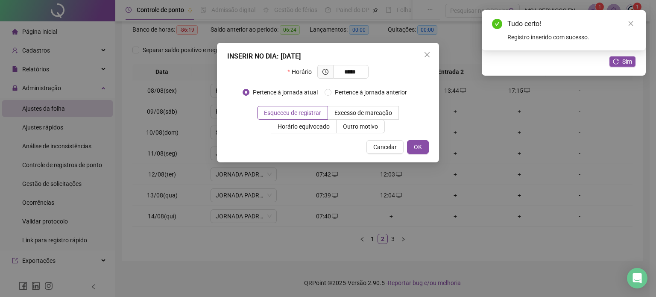
type input "*****"
drag, startPoint x: 345, startPoint y: 135, endPoint x: 350, endPoint y: 130, distance: 6.7
click at [350, 130] on div "INSERIR NO DIA : [DATE] Horário ***** Pertence à jornada atual Pertence à jorna…" at bounding box center [328, 103] width 222 height 120
click at [350, 130] on span "Outro motivo" at bounding box center [360, 126] width 35 height 7
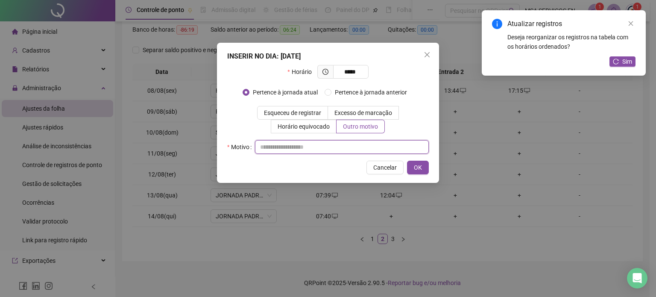
click at [347, 145] on input "text" at bounding box center [342, 147] width 174 height 14
type input "*"
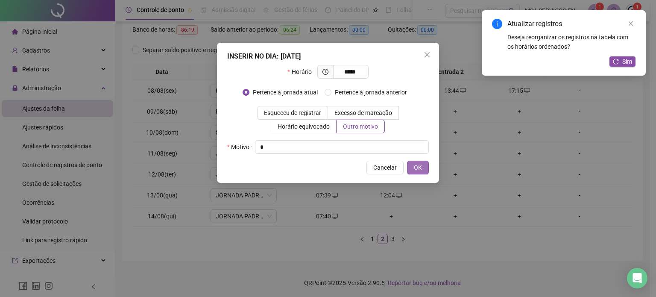
click at [407, 164] on button "OK" at bounding box center [418, 167] width 22 height 14
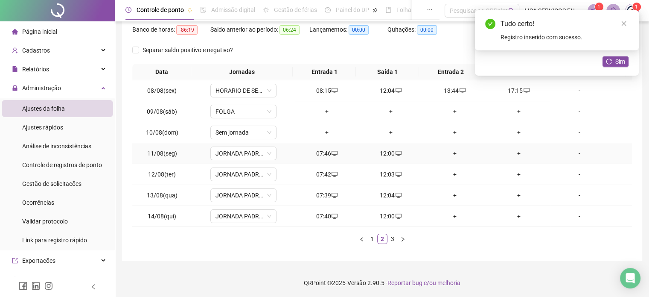
click at [451, 153] on div "+" at bounding box center [454, 153] width 57 height 9
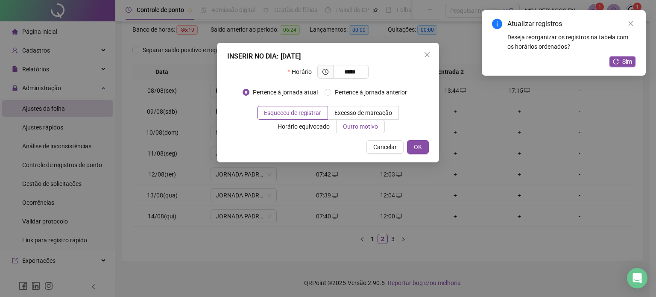
type input "*****"
click at [360, 124] on span "Outro motivo" at bounding box center [360, 126] width 35 height 7
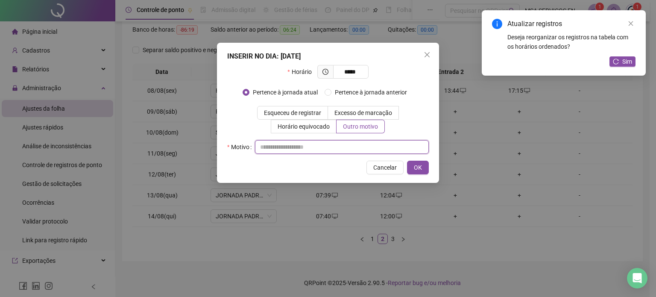
click at [365, 152] on input "text" at bounding box center [342, 147] width 174 height 14
type input "*"
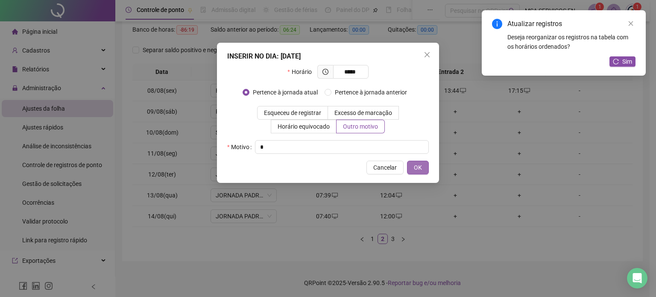
click at [423, 172] on button "OK" at bounding box center [418, 167] width 22 height 14
